Goal: Transaction & Acquisition: Purchase product/service

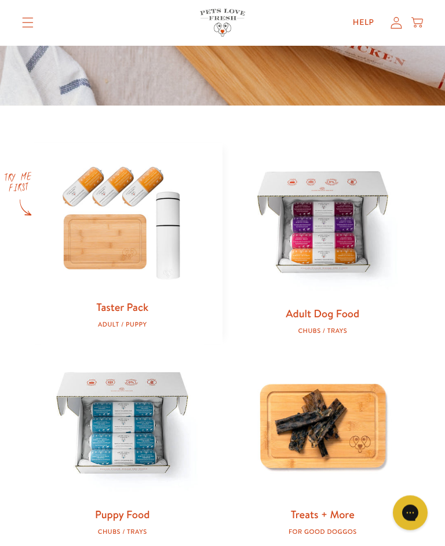
scroll to position [366, 0]
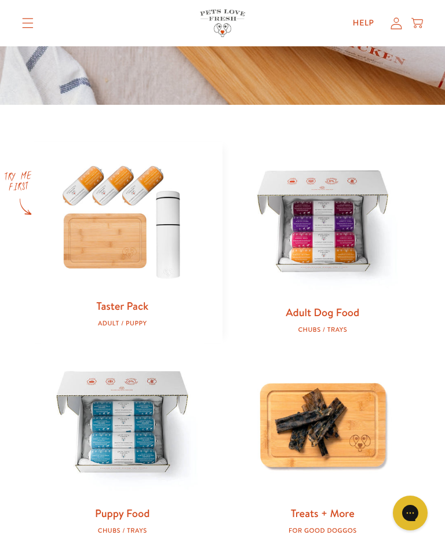
click at [357, 248] on img at bounding box center [322, 223] width 163 height 163
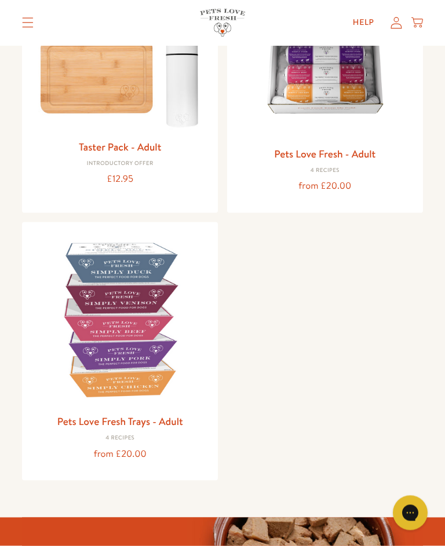
scroll to position [219, 0]
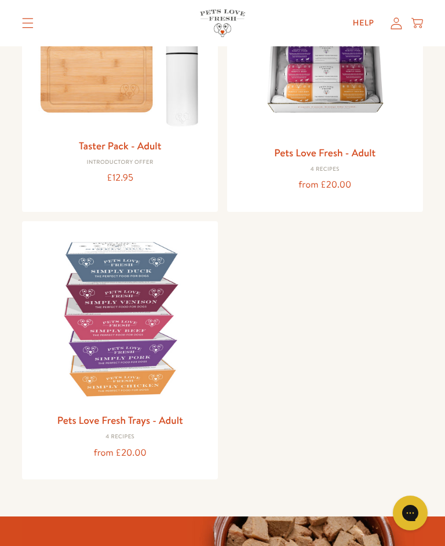
click at [138, 358] on img at bounding box center [119, 318] width 177 height 177
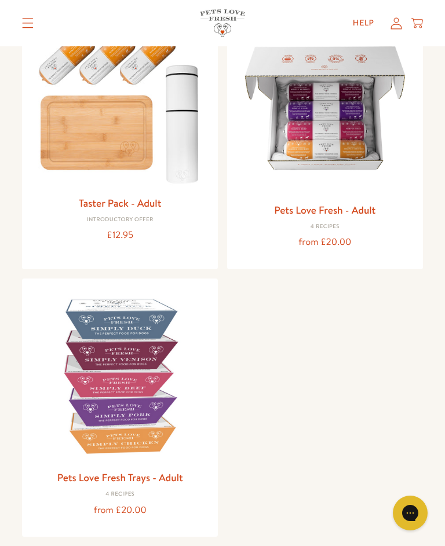
scroll to position [161, 0]
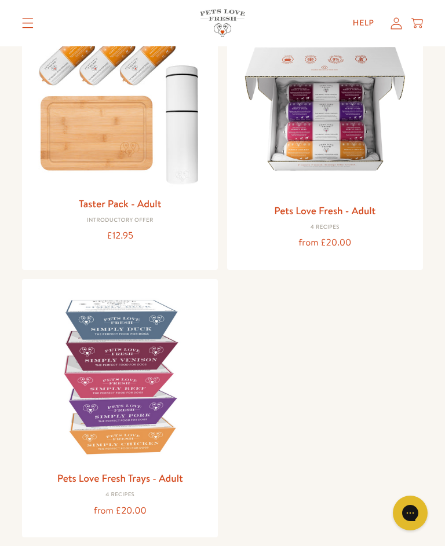
click at [354, 168] on img at bounding box center [324, 108] width 177 height 177
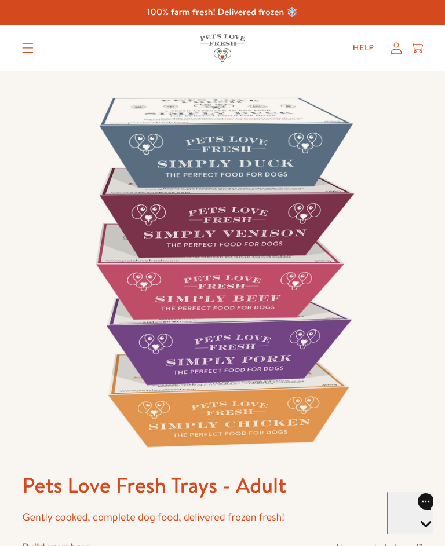
click at [420, 538] on icon "Open gorgias live chat" at bounding box center [426, 544] width 12 height 12
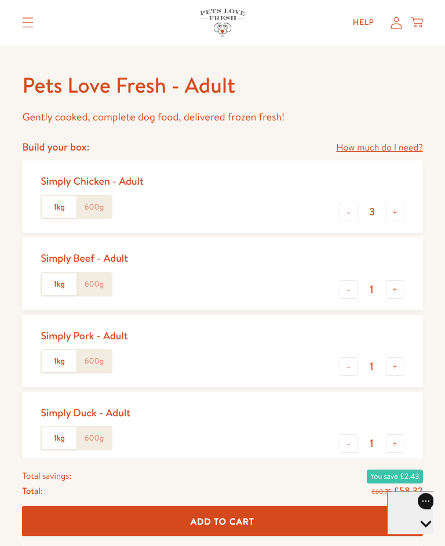
scroll to position [399, 0]
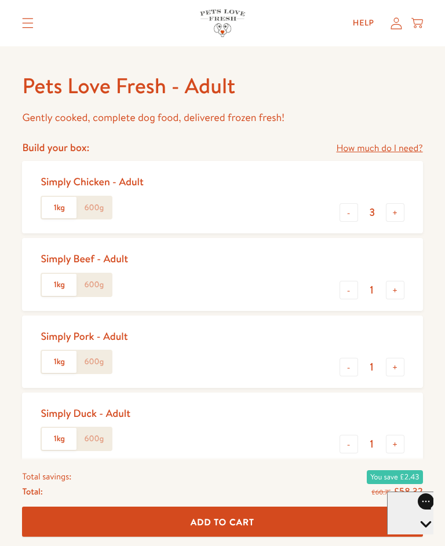
click at [391, 445] on button "+" at bounding box center [394, 444] width 19 height 19
click at [391, 446] on button "+" at bounding box center [394, 444] width 19 height 19
click at [394, 445] on button "+" at bounding box center [394, 444] width 19 height 19
type input "4"
click at [402, 217] on button "+" at bounding box center [394, 212] width 19 height 19
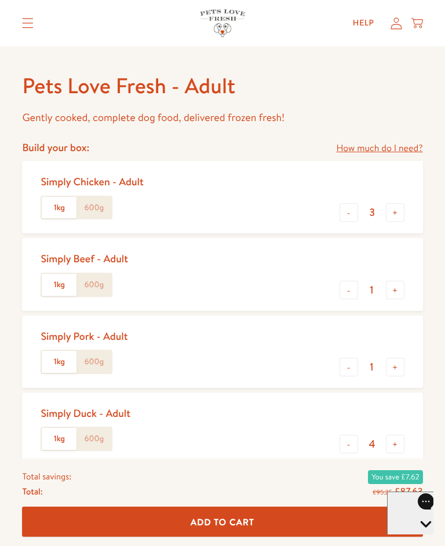
type input "4"
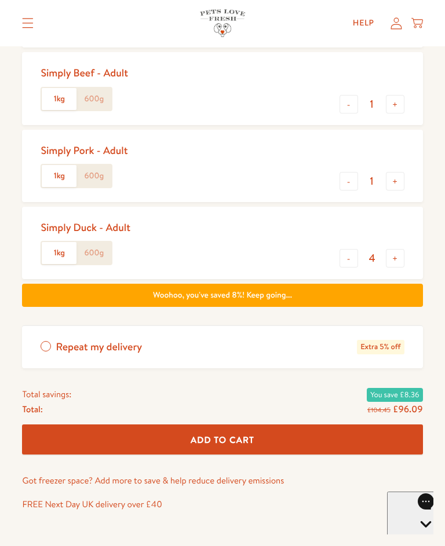
scroll to position [587, 0]
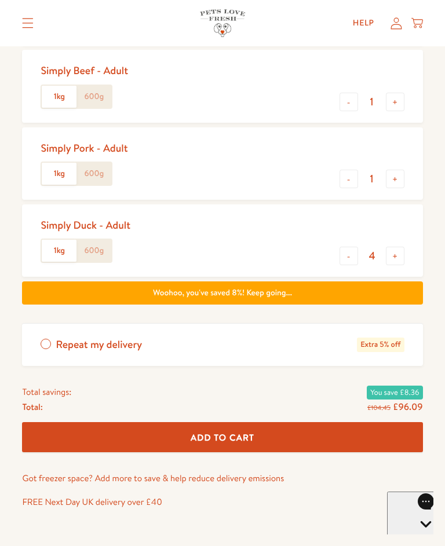
click at [398, 255] on button "+" at bounding box center [394, 256] width 19 height 19
type input "5"
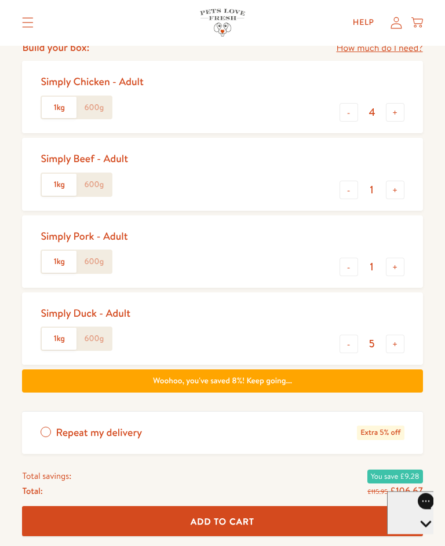
scroll to position [501, 0]
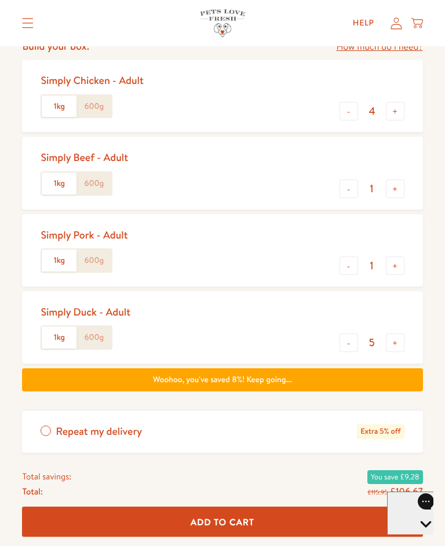
click at [403, 111] on button "+" at bounding box center [394, 111] width 19 height 19
type input "5"
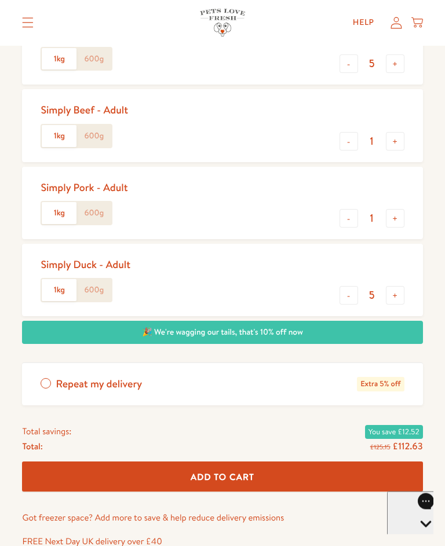
scroll to position [549, 0]
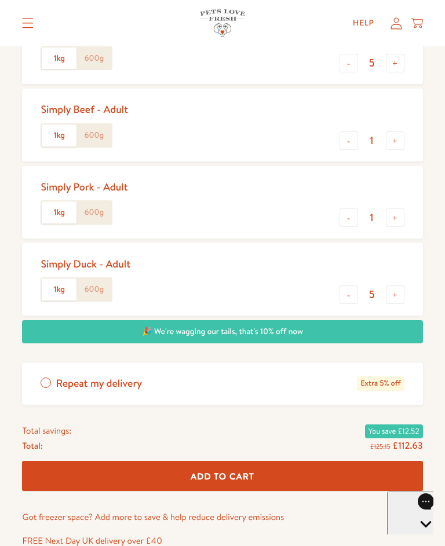
click at [210, 476] on span "Add To Cart" at bounding box center [222, 476] width 64 height 12
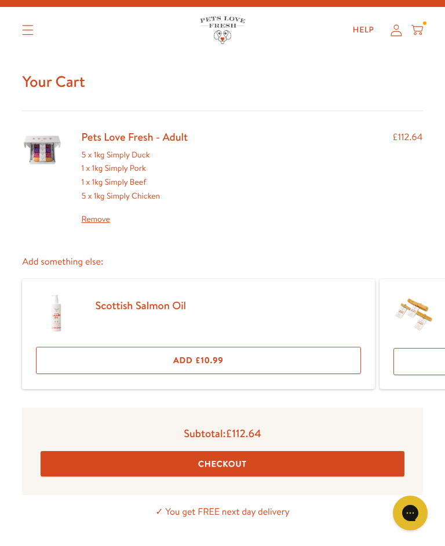
scroll to position [23, 0]
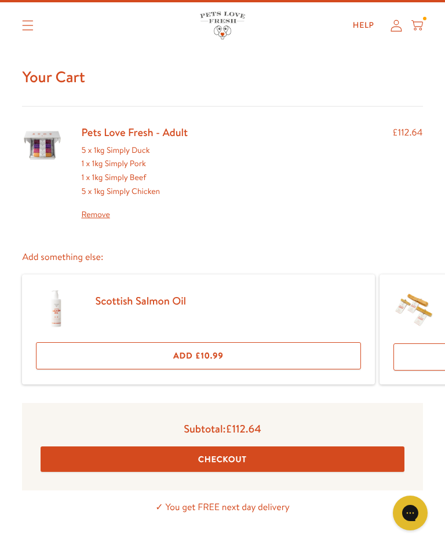
click at [229, 454] on button "Checkout" at bounding box center [222, 459] width 363 height 26
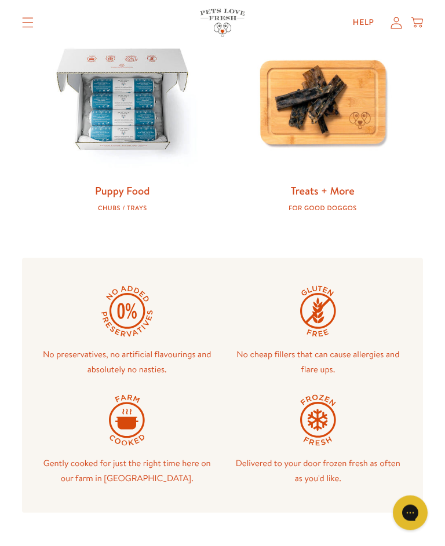
scroll to position [689, 0]
click at [333, 109] on img at bounding box center [322, 101] width 163 height 163
